Goal: Communication & Community: Participate in discussion

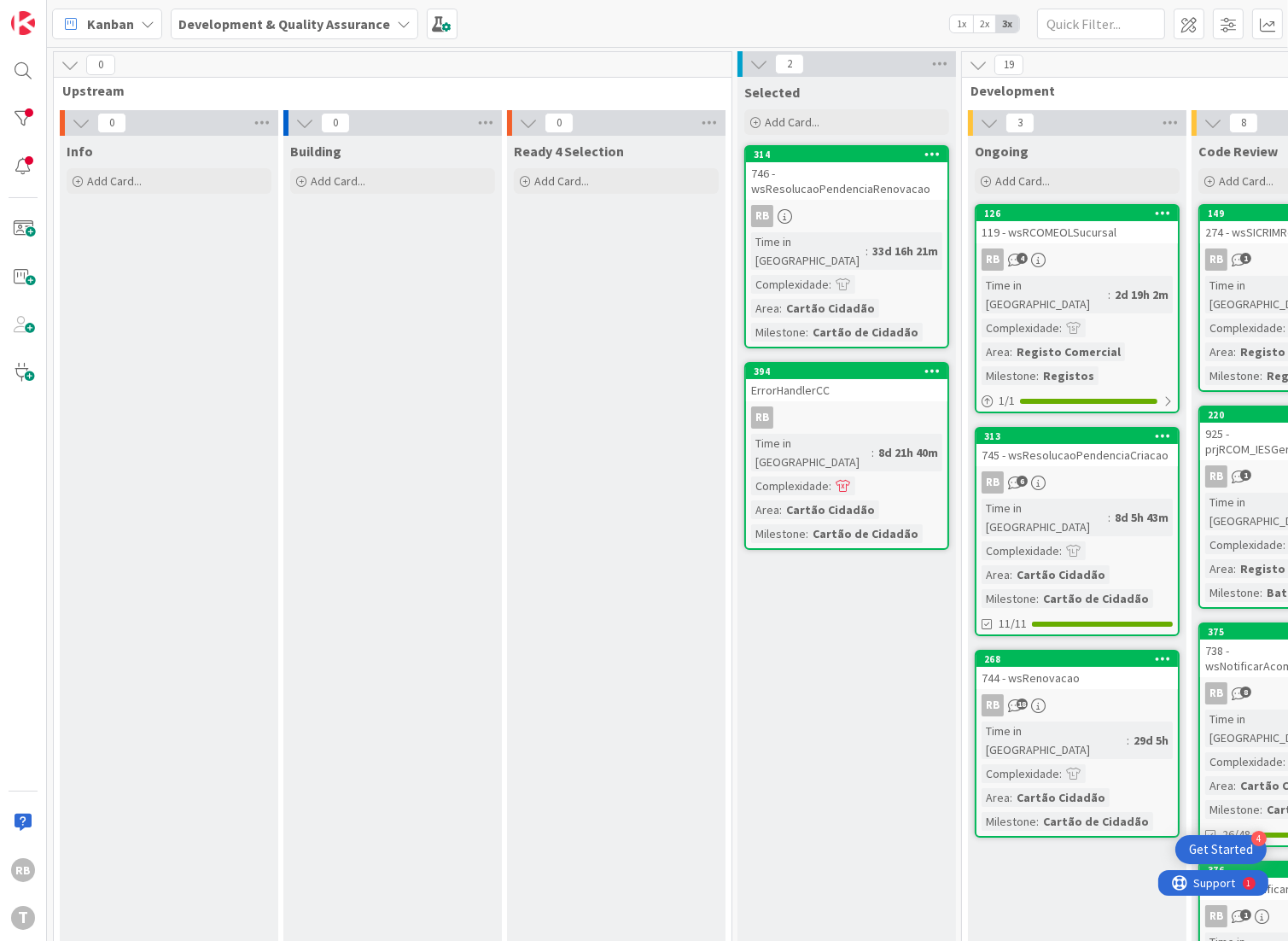
click at [1105, 446] on link "313 745 - wsResolucaoPendenciaCriacao RB 6 Time in Column : 8d 5h 43m Complexid…" at bounding box center [1077, 531] width 205 height 209
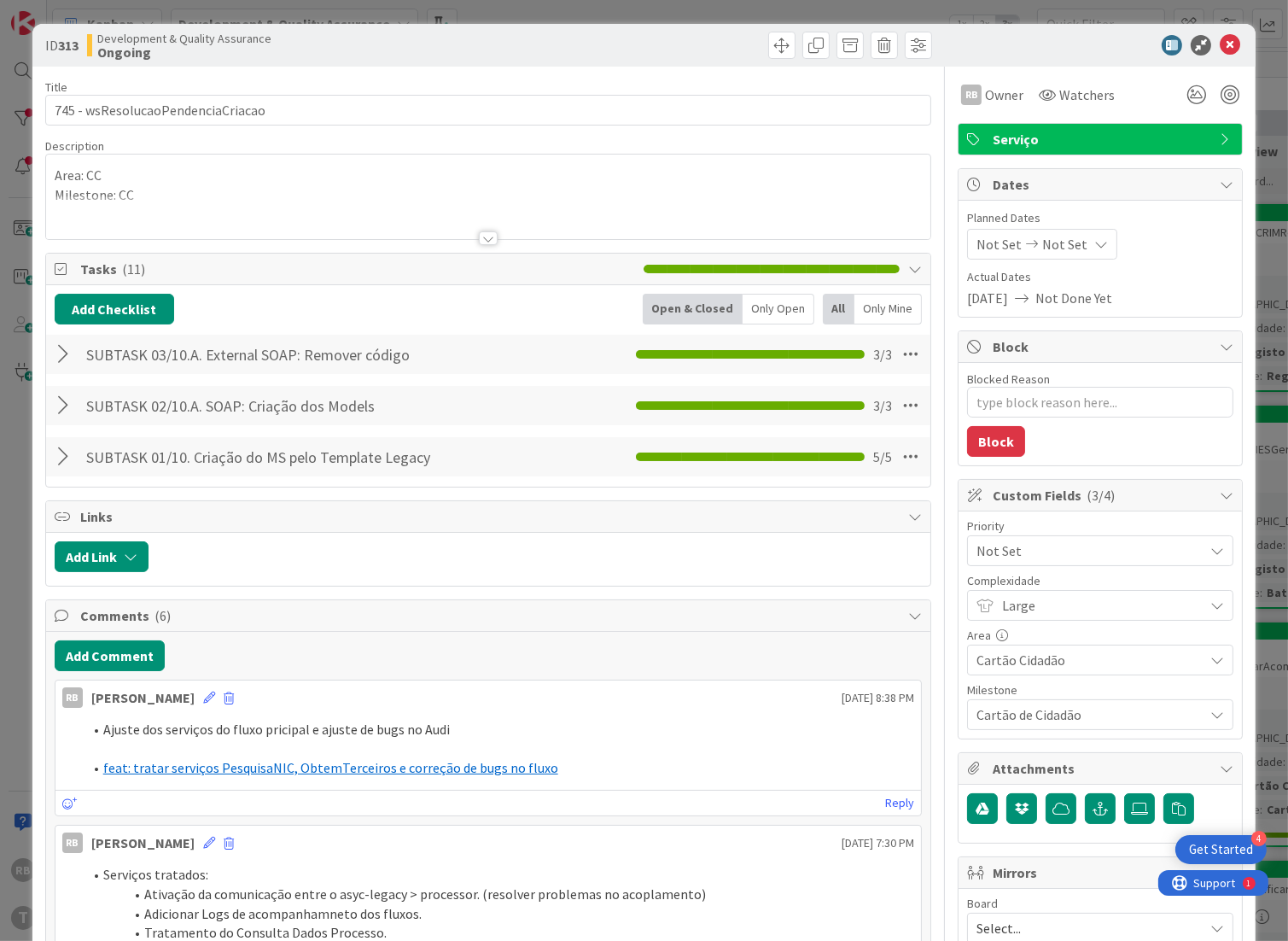
type textarea "x"
click at [116, 656] on button "Add Comment" at bounding box center [109, 656] width 110 height 31
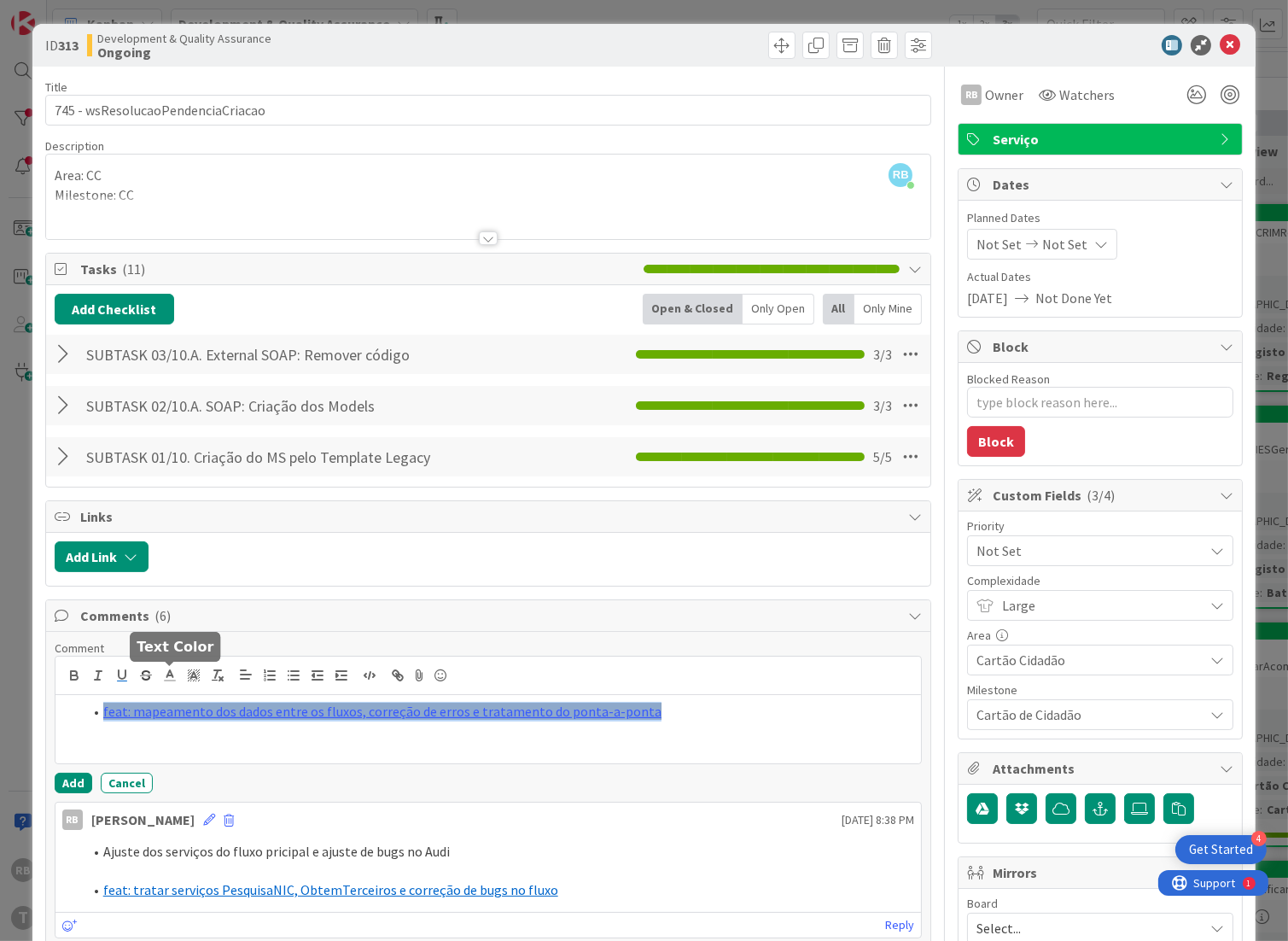
click at [171, 672] on icon at bounding box center [170, 675] width 16 height 16
click at [260, 700] on span at bounding box center [257, 698] width 14 height 14
click at [193, 670] on icon at bounding box center [194, 675] width 16 height 16
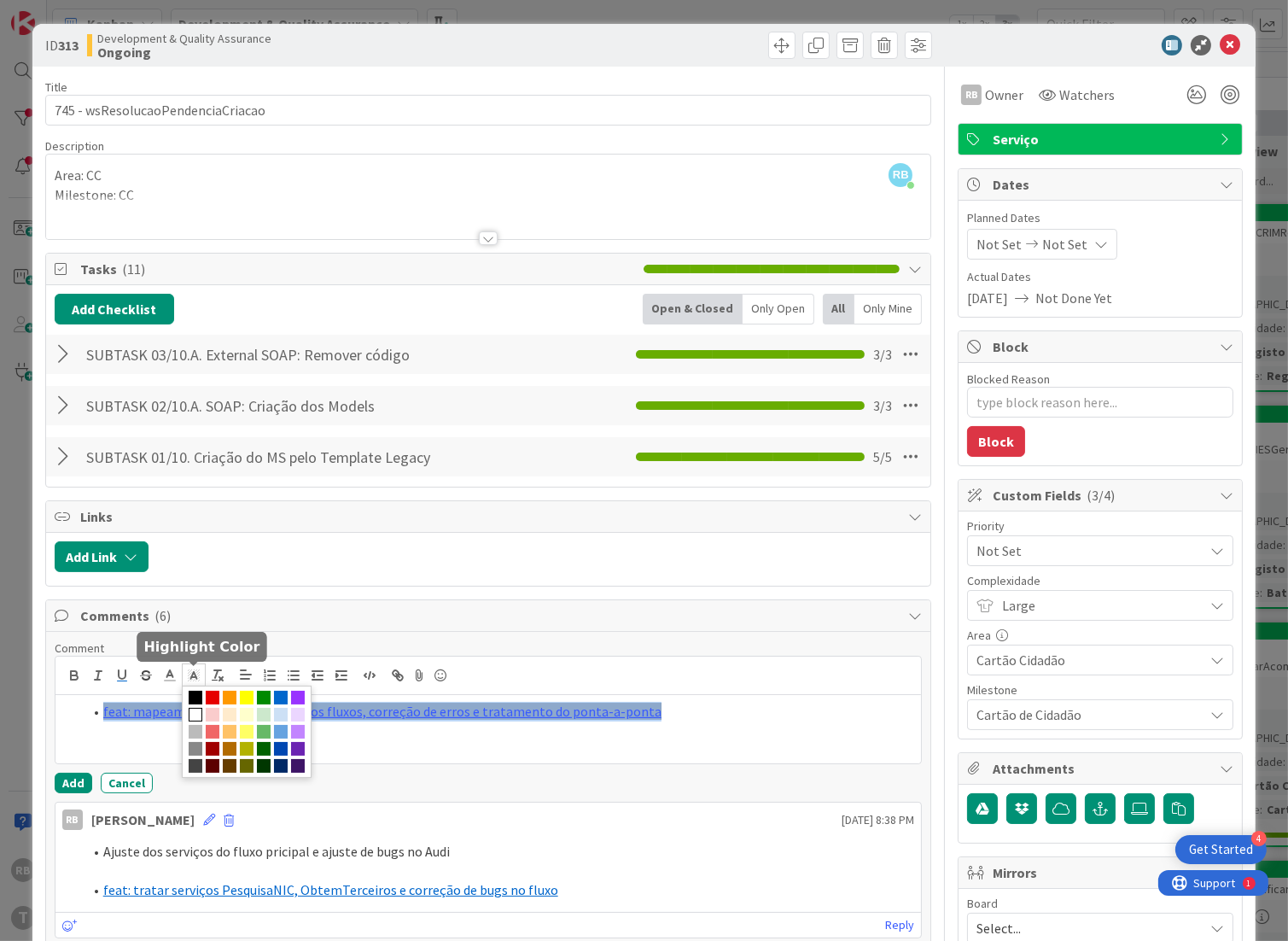
click at [202, 715] on span at bounding box center [196, 715] width 14 height 14
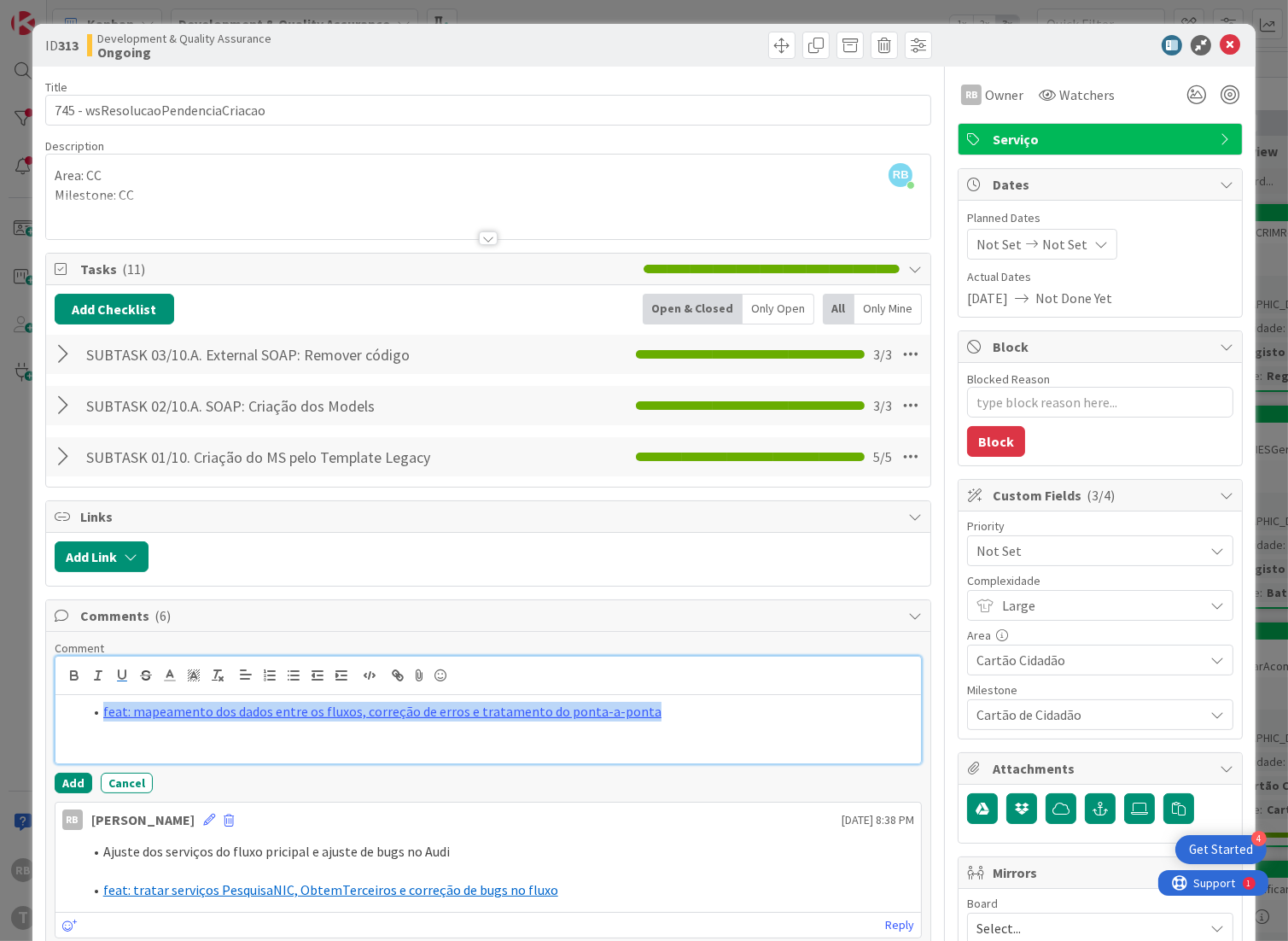
click at [329, 619] on span "Comments ( 6 )" at bounding box center [489, 615] width 820 height 20
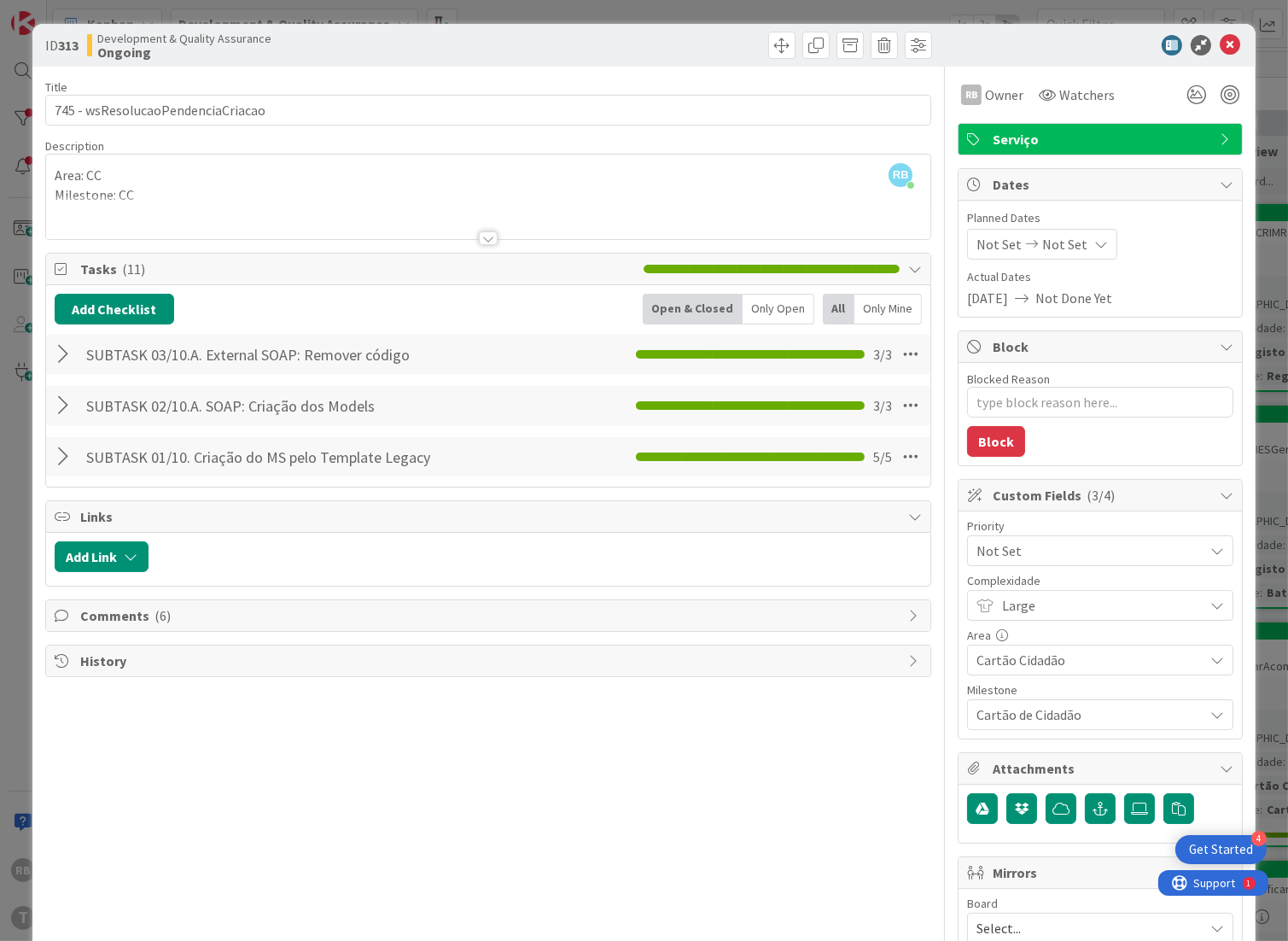
click at [131, 620] on span "Comments ( 6 )" at bounding box center [489, 615] width 820 height 20
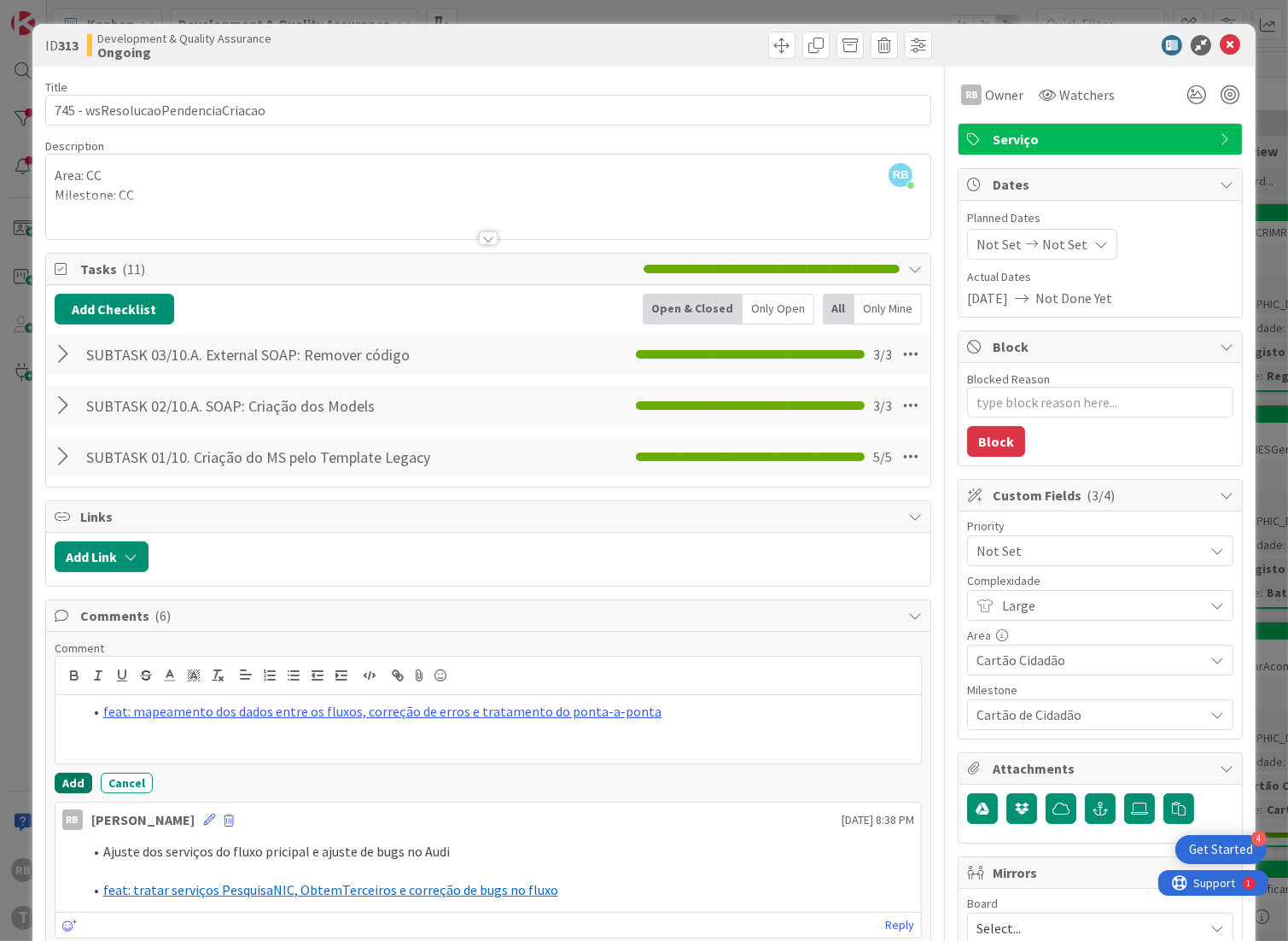
click at [73, 782] on button "Add" at bounding box center [73, 782] width 38 height 20
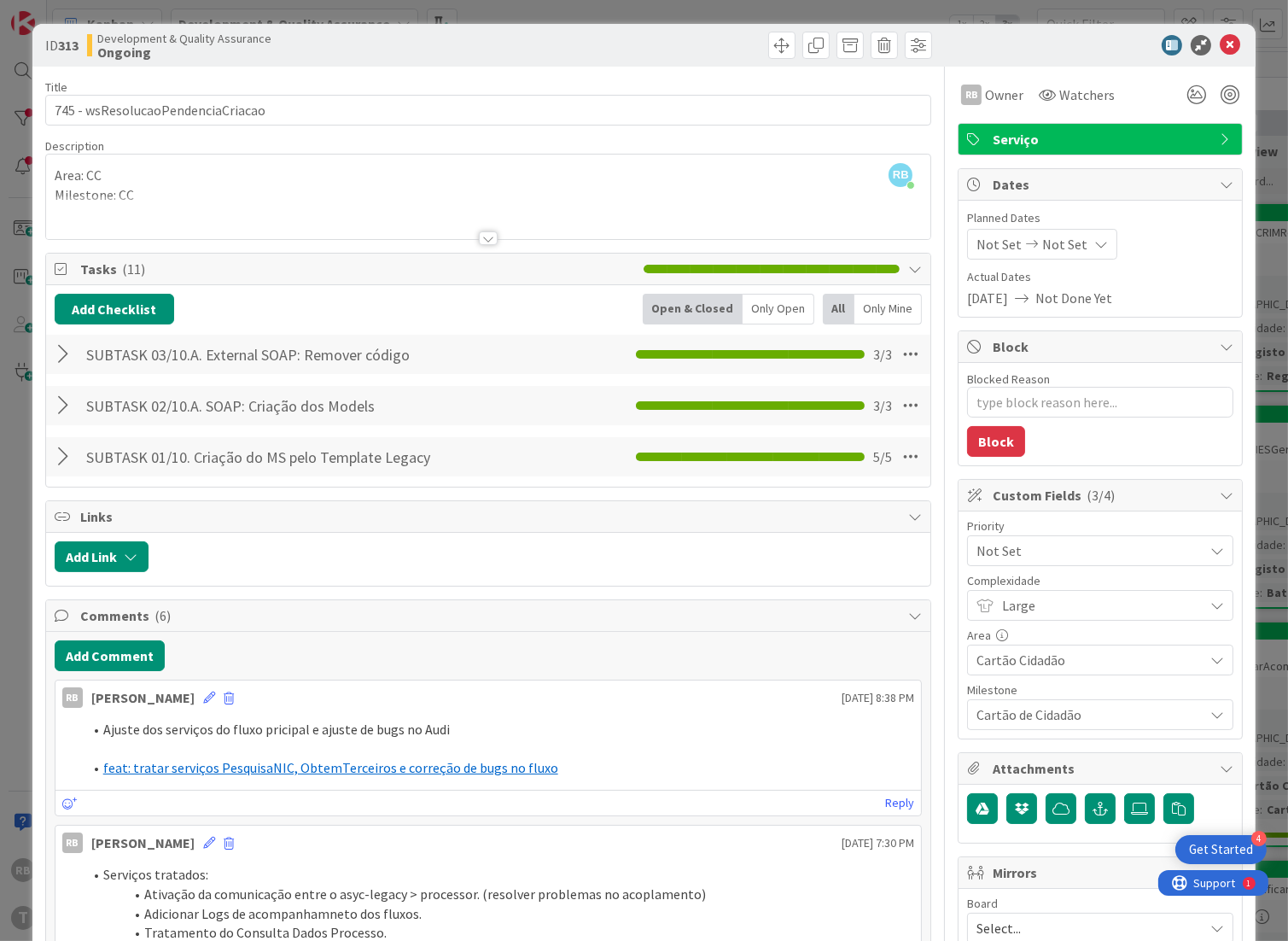
type textarea "x"
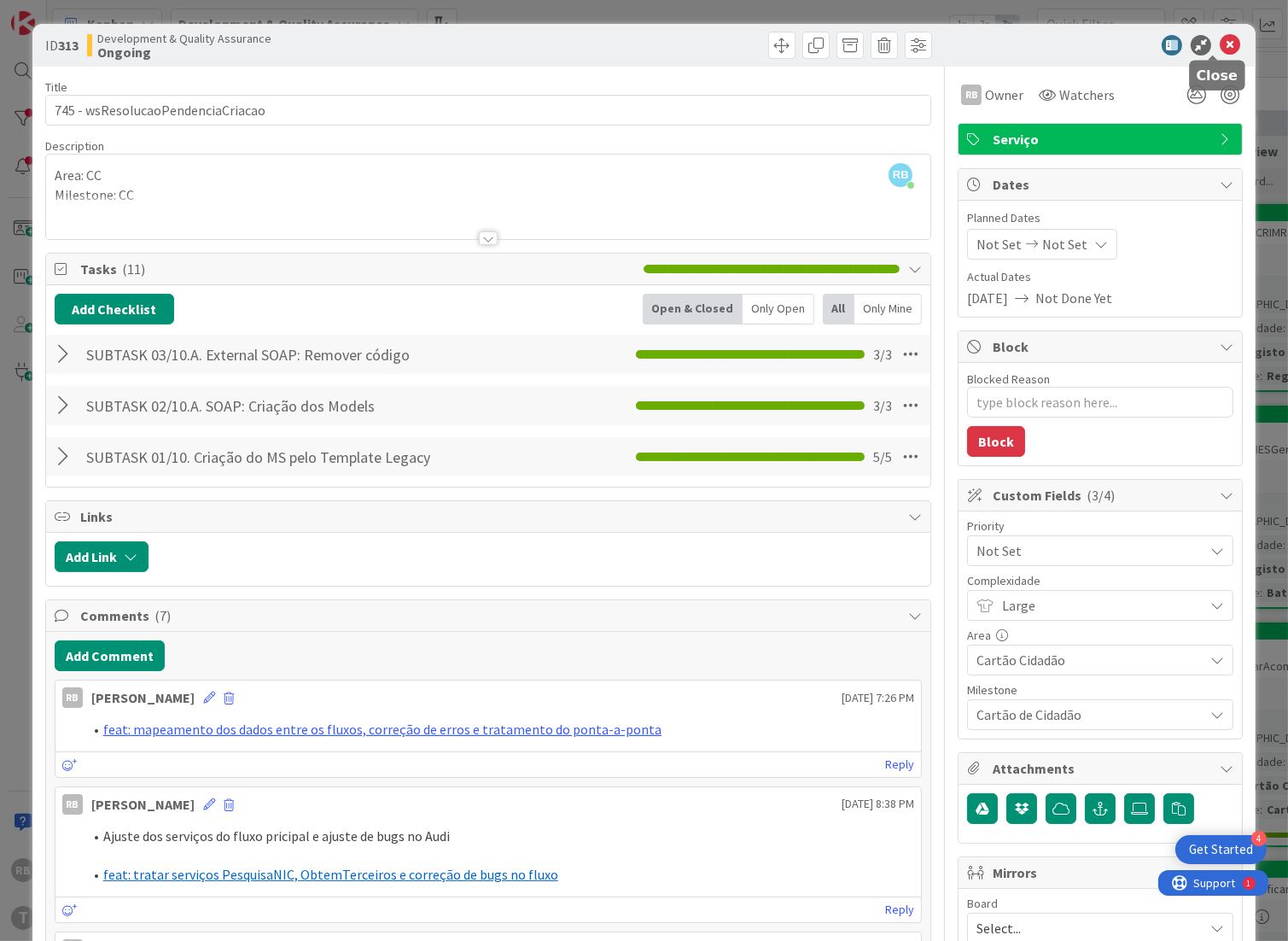
click at [1220, 46] on icon at bounding box center [1230, 45] width 20 height 20
